Goal: Task Accomplishment & Management: Complete application form

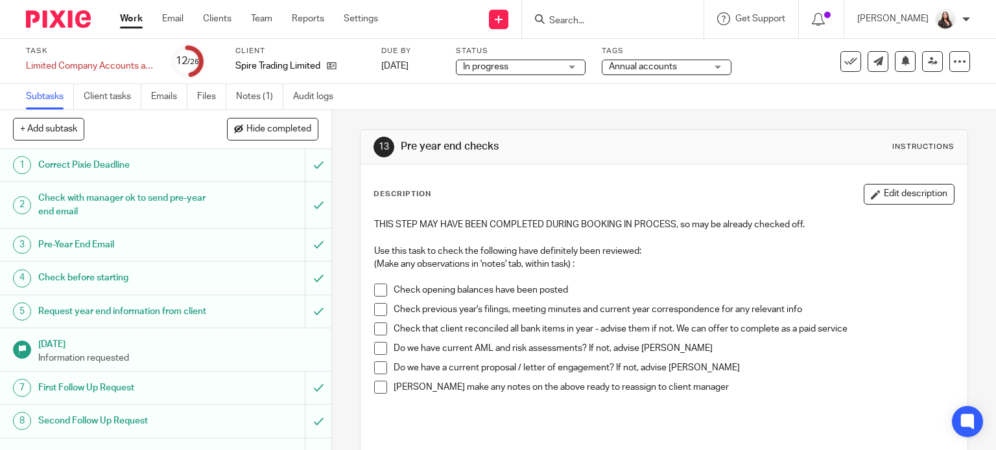
click at [599, 19] on input "Search" at bounding box center [606, 22] width 117 height 12
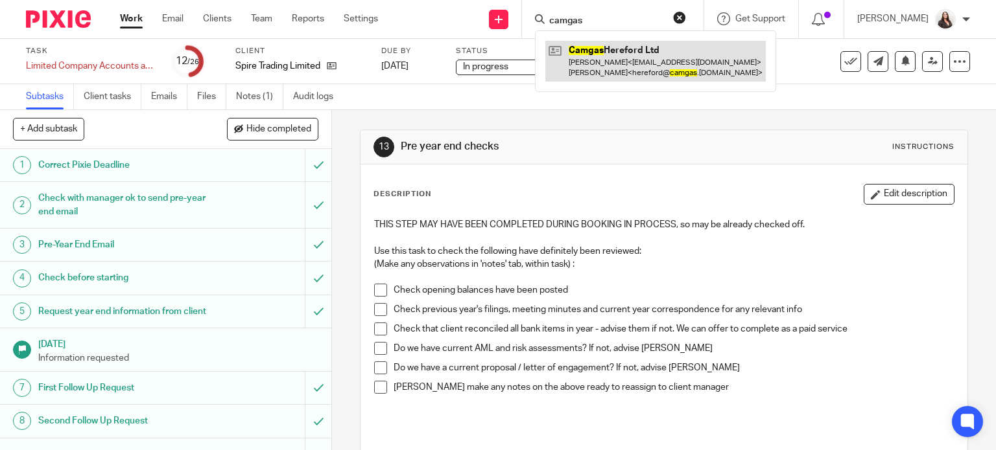
type input "camgas"
click at [677, 69] on link at bounding box center [655, 61] width 220 height 40
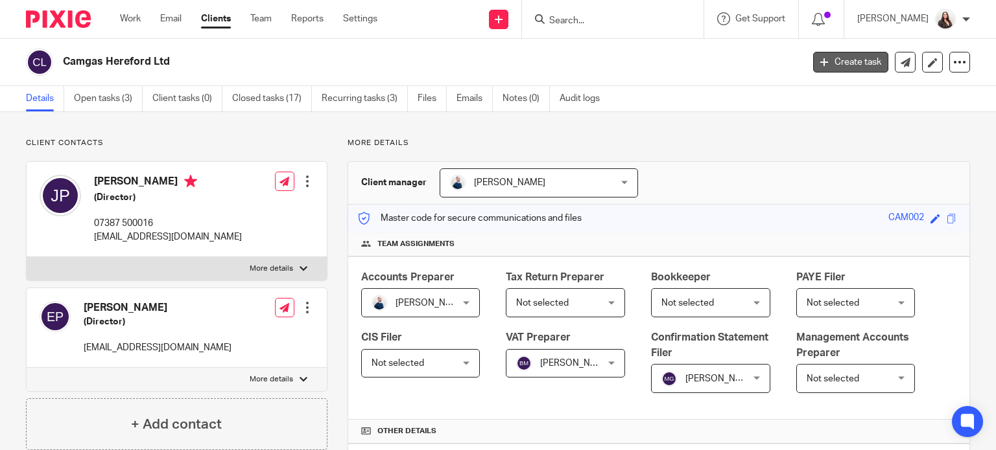
click at [825, 62] on link "Create task" at bounding box center [850, 62] width 75 height 21
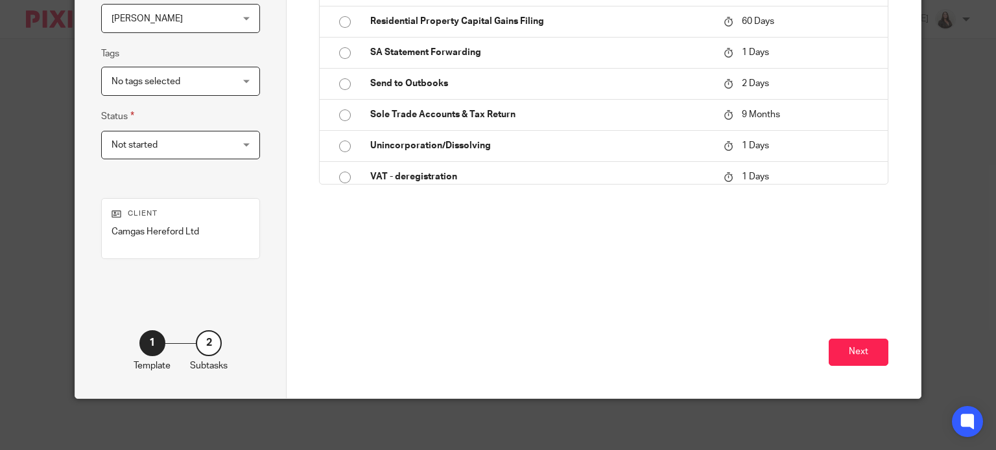
scroll to position [1367, 0]
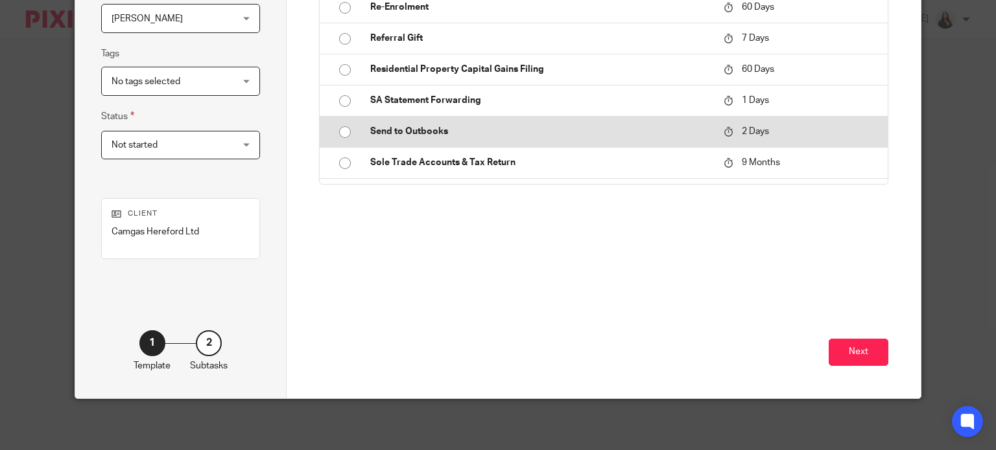
drag, startPoint x: 388, startPoint y: 167, endPoint x: 396, endPoint y: 170, distance: 8.2
click at [388, 147] on td "Send to Outbooks" at bounding box center [537, 131] width 360 height 31
type input "2025-08-17"
type input "Send to Outbooks"
checkbox input "false"
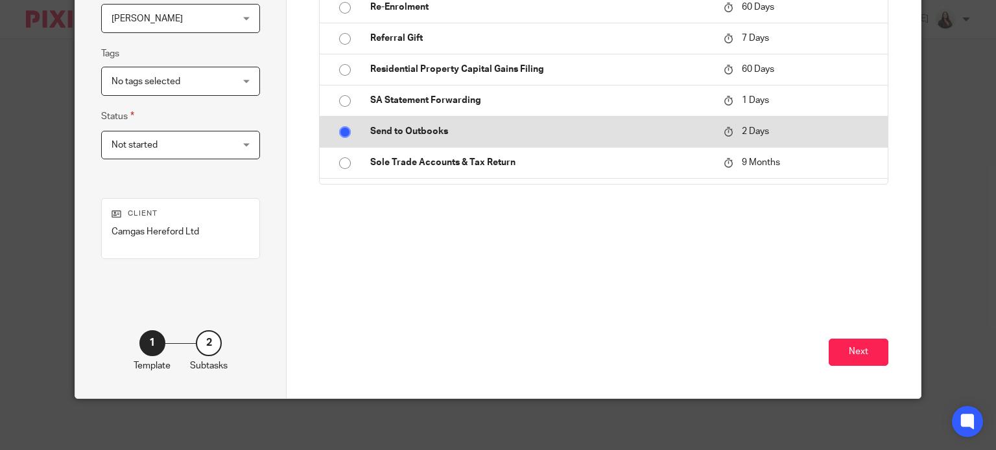
radio input "true"
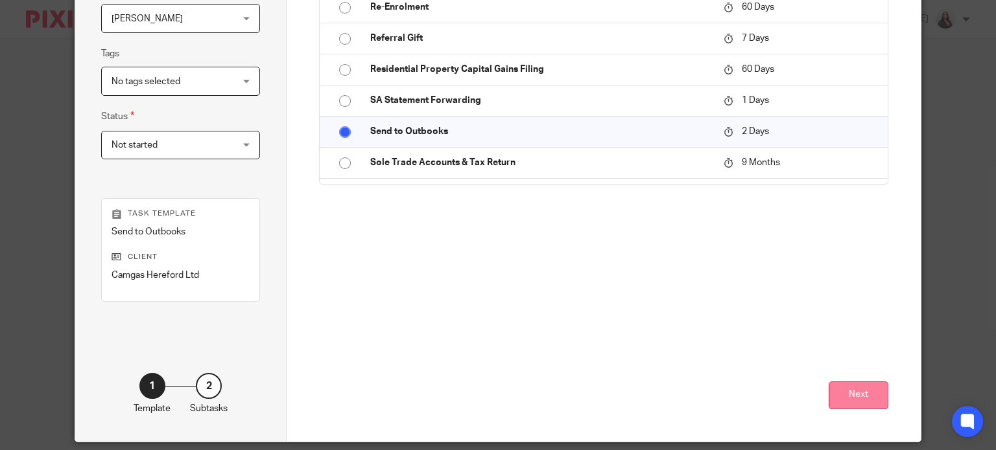
click at [853, 392] on button "Next" at bounding box center [858, 396] width 60 height 28
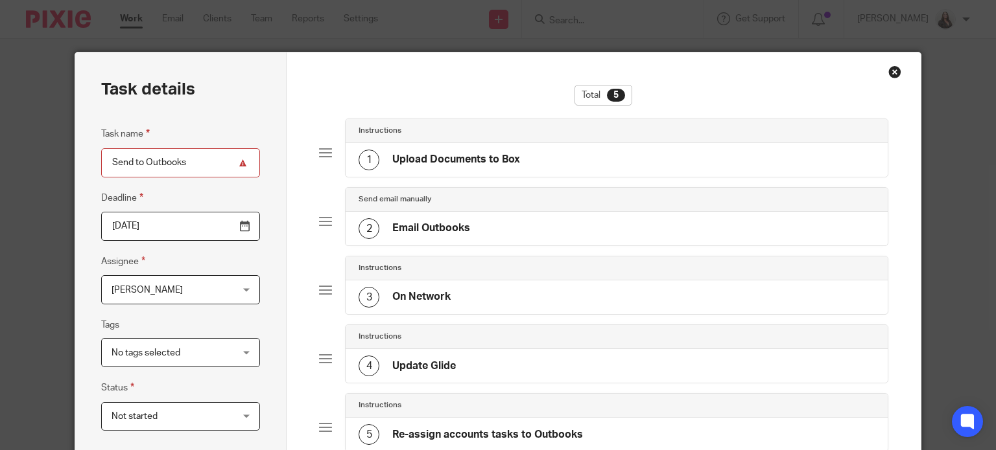
scroll to position [275, 0]
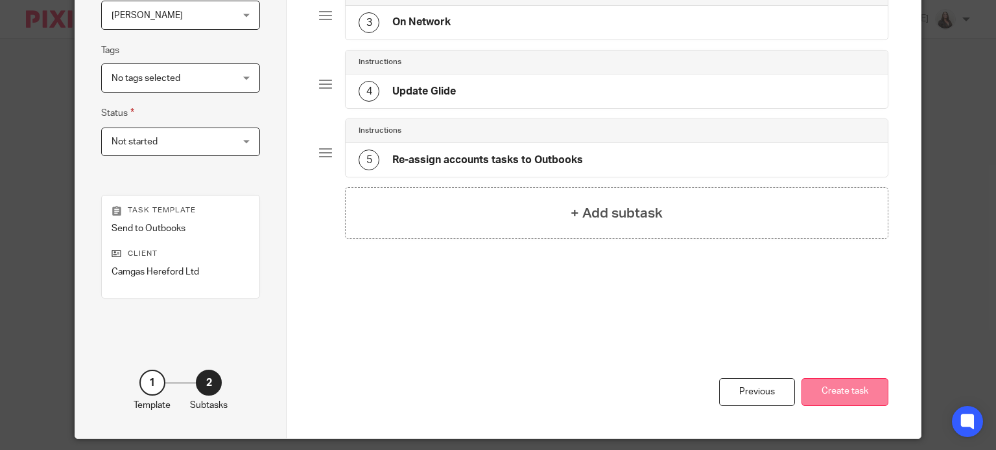
click at [826, 382] on button "Create task" at bounding box center [844, 393] width 87 height 28
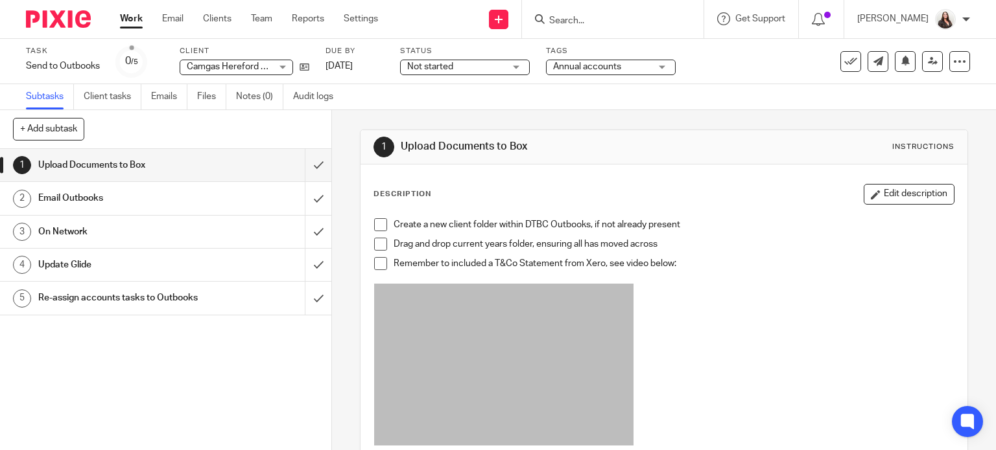
click at [377, 224] on span at bounding box center [380, 224] width 13 height 13
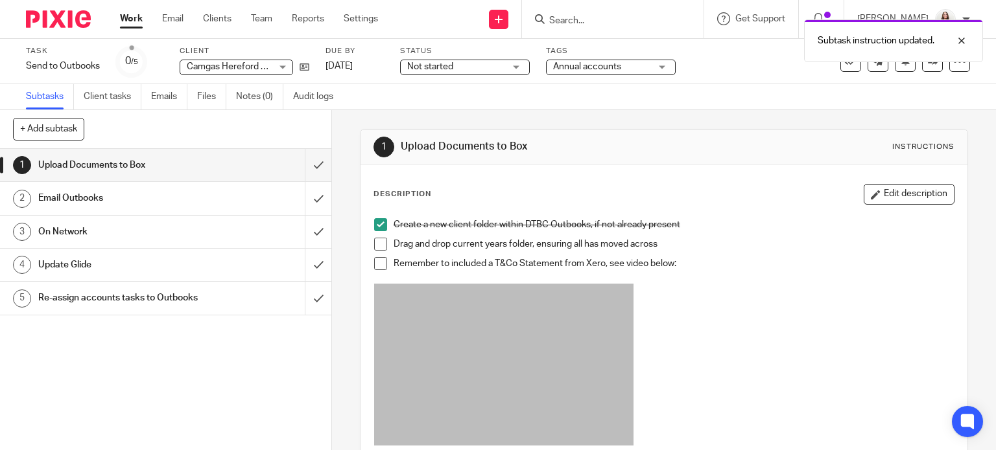
click at [379, 241] on span at bounding box center [380, 244] width 13 height 13
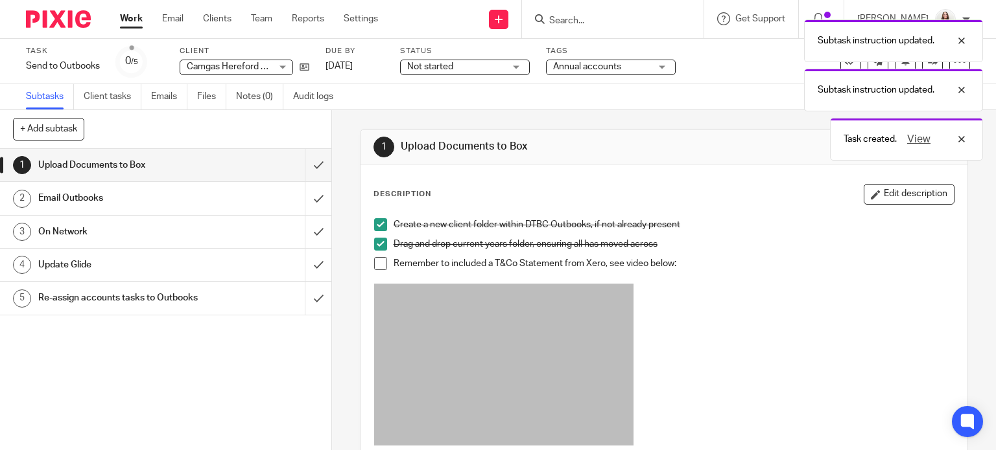
click at [377, 261] on span at bounding box center [380, 263] width 13 height 13
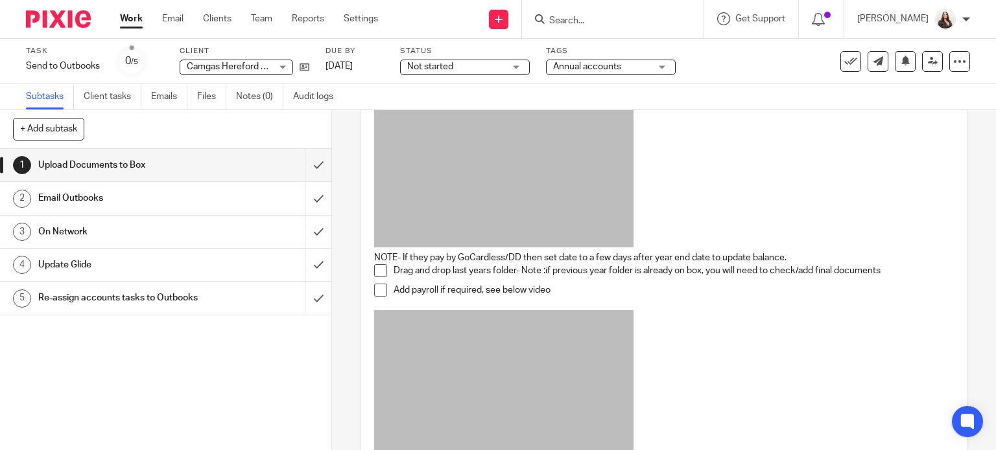
scroll to position [210, 0]
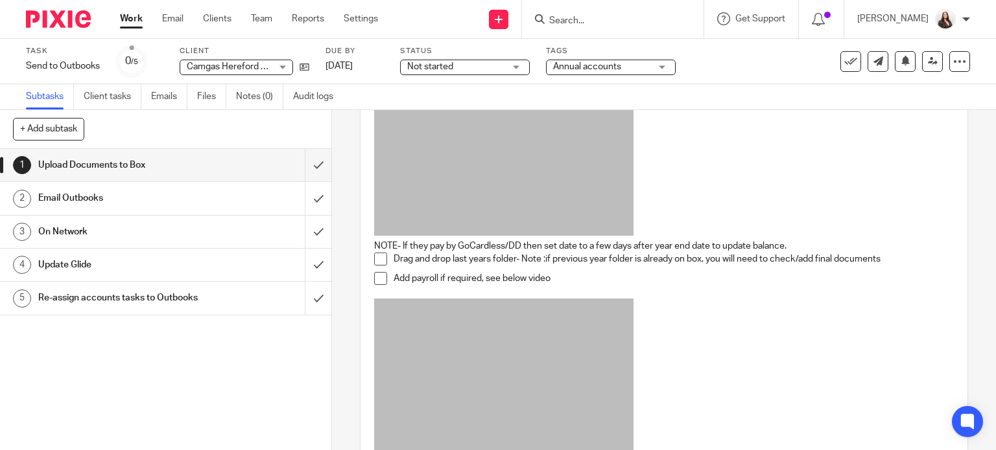
click at [375, 259] on span at bounding box center [380, 259] width 13 height 13
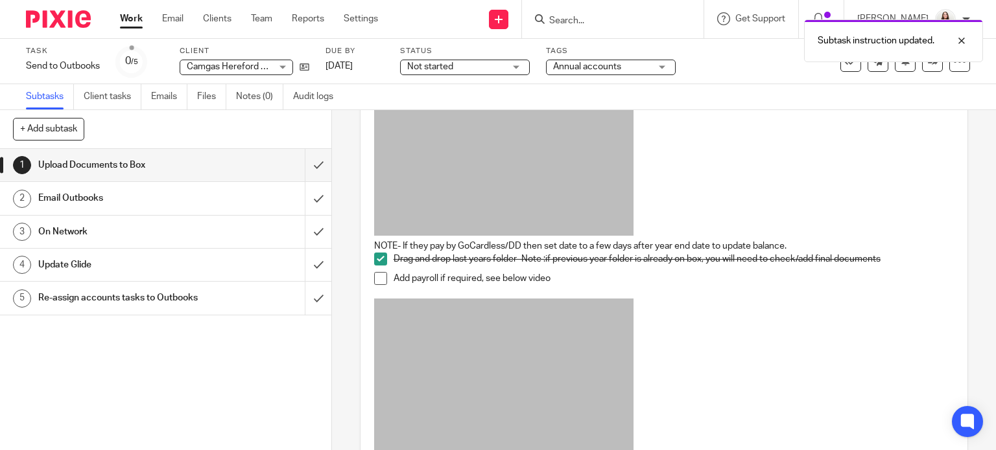
click at [374, 274] on span at bounding box center [380, 278] width 13 height 13
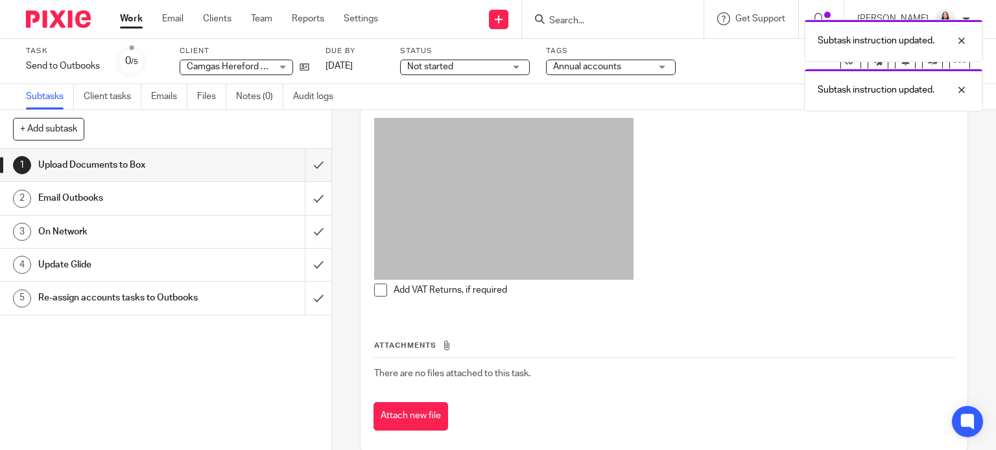
scroll to position [410, 0]
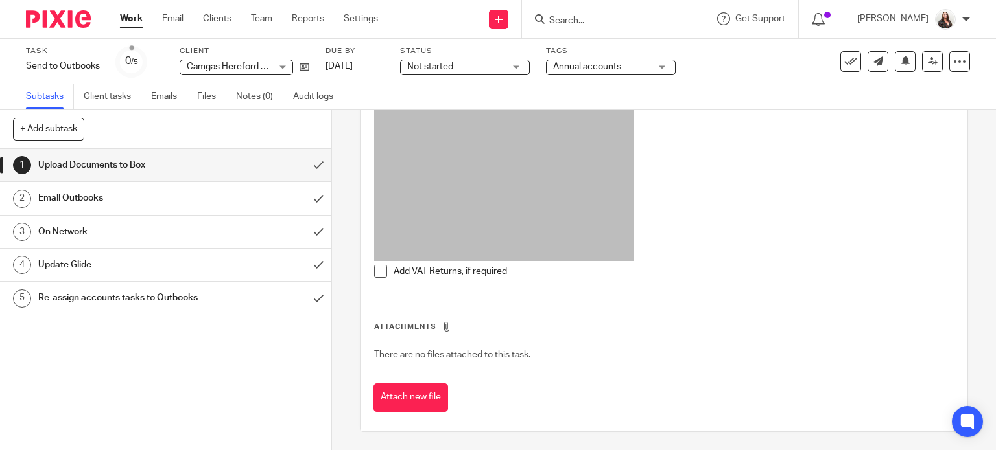
click at [376, 269] on span at bounding box center [380, 271] width 13 height 13
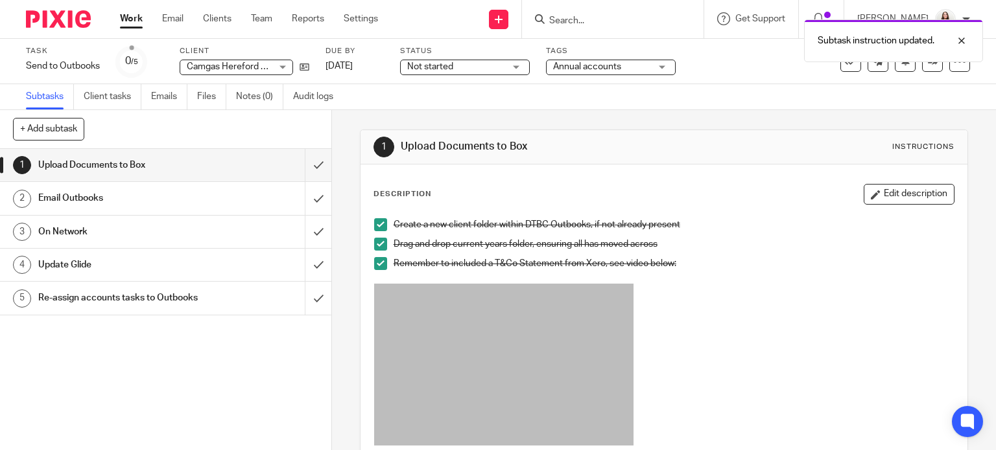
scroll to position [32, 0]
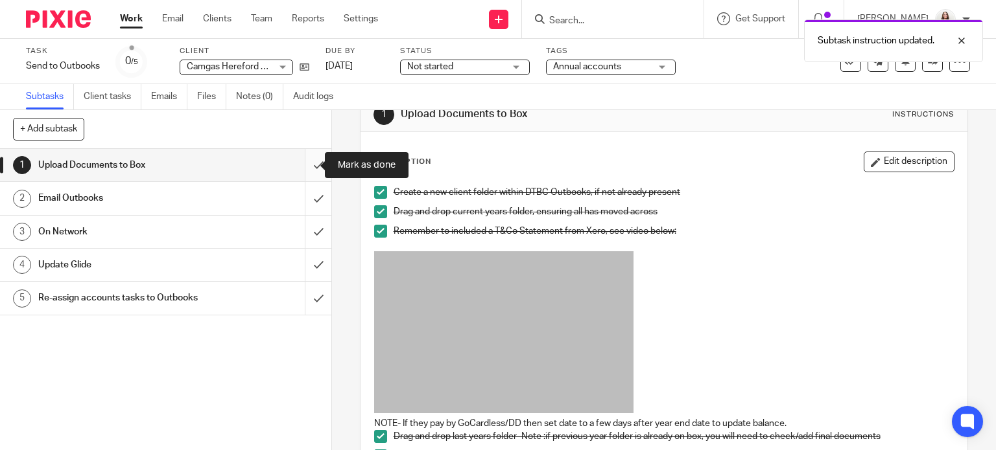
click at [301, 168] on input "submit" at bounding box center [165, 165] width 331 height 32
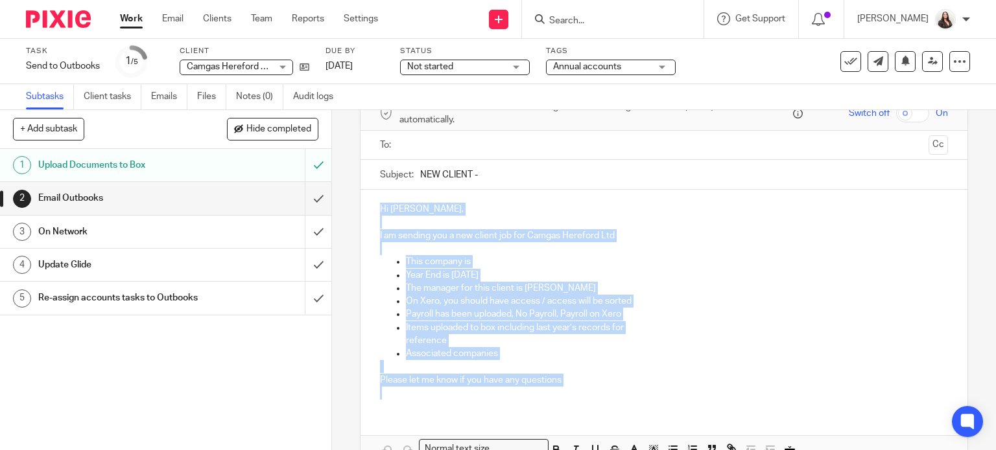
scroll to position [141, 0]
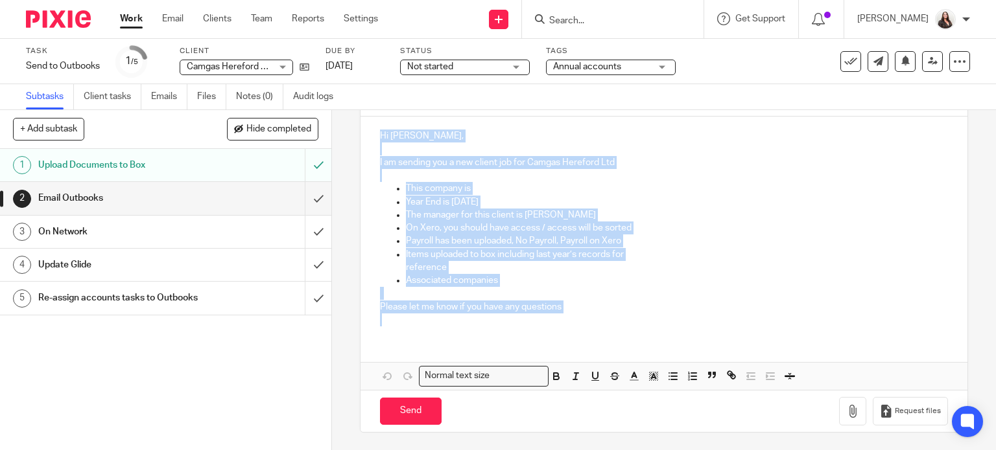
drag, startPoint x: 376, startPoint y: 277, endPoint x: 686, endPoint y: 454, distance: 357.1
click at [686, 450] on html "Work Email Clients Team Reports Settings Work Email Clients Team Reports Settin…" at bounding box center [498, 225] width 996 height 450
copy div "Hi [PERSON_NAME], I am sending you a new client job for Camgas Hereford Ltd Thi…"
click at [304, 196] on input "submit" at bounding box center [165, 198] width 331 height 32
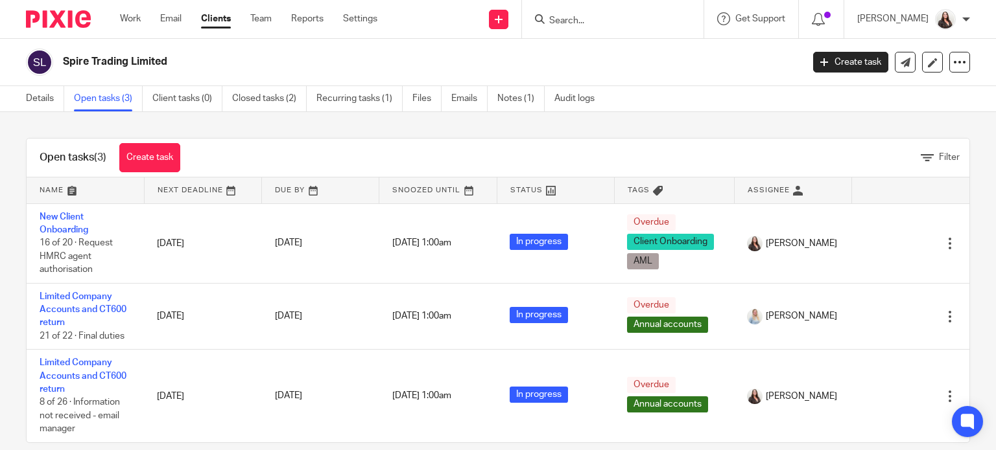
scroll to position [18, 0]
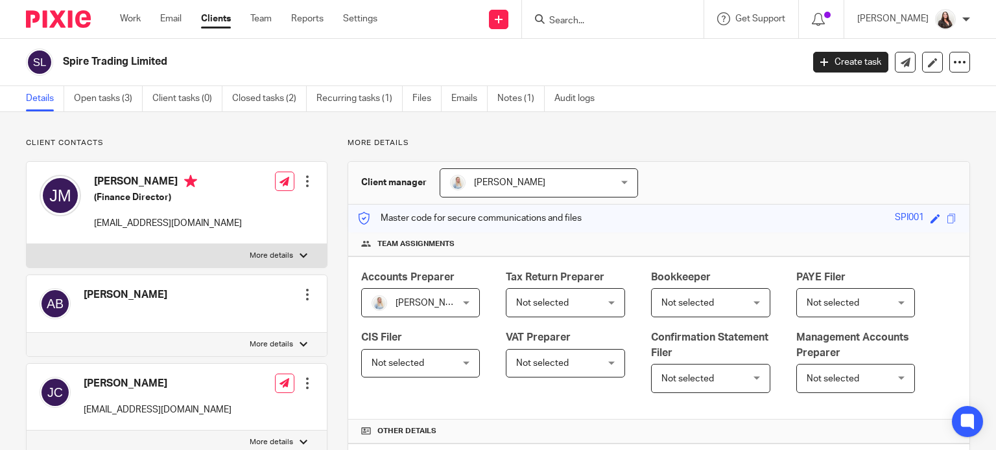
click at [651, 19] on input "Search" at bounding box center [606, 22] width 117 height 12
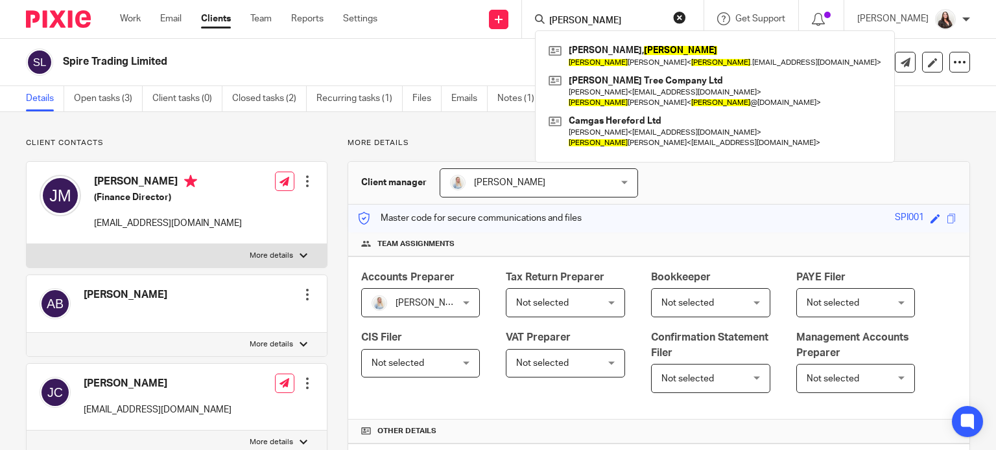
type input "justin"
